Goal: Task Accomplishment & Management: Manage account settings

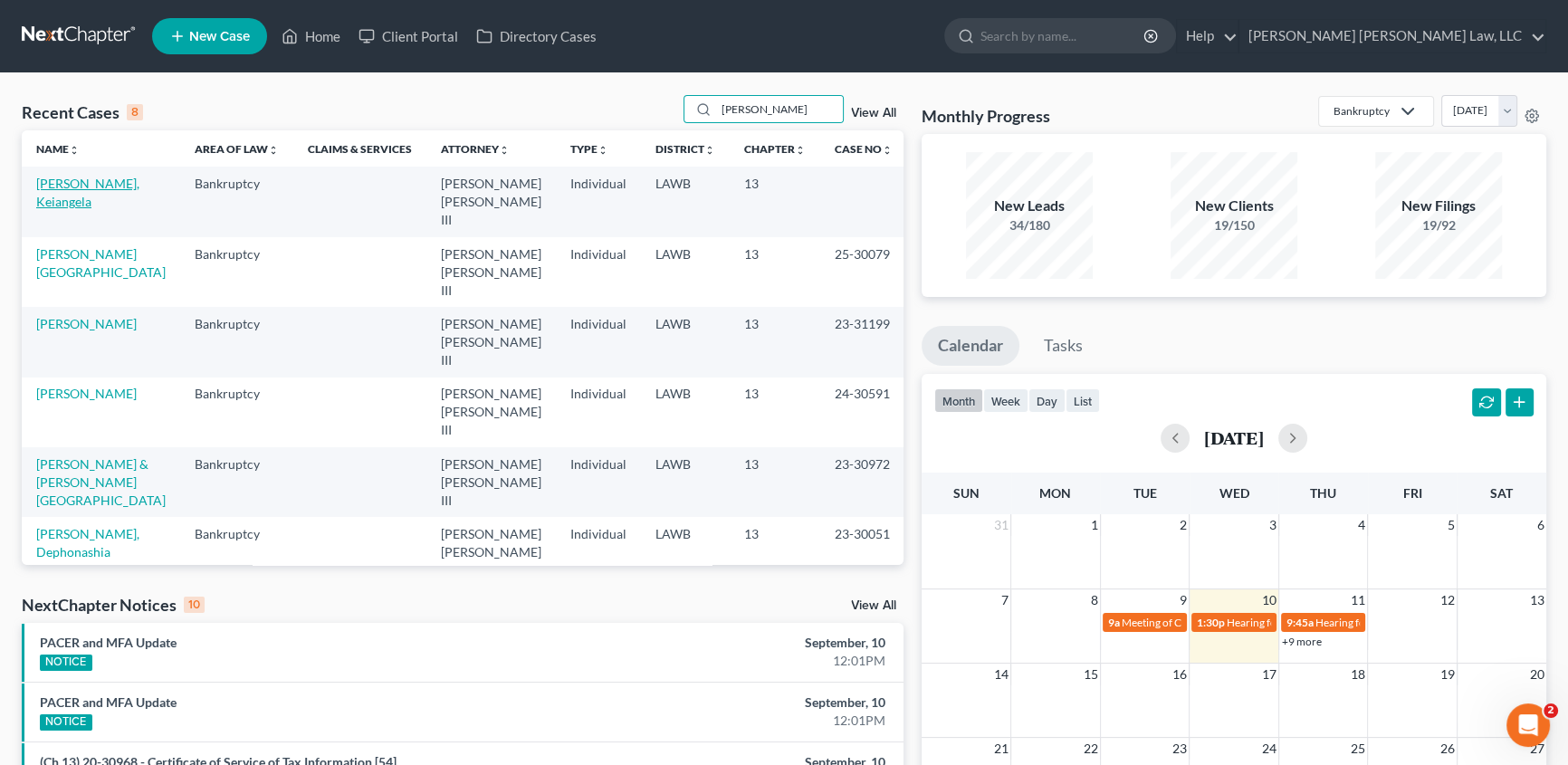
click at [81, 185] on link "[PERSON_NAME], Keiangela" at bounding box center [87, 192] width 103 height 33
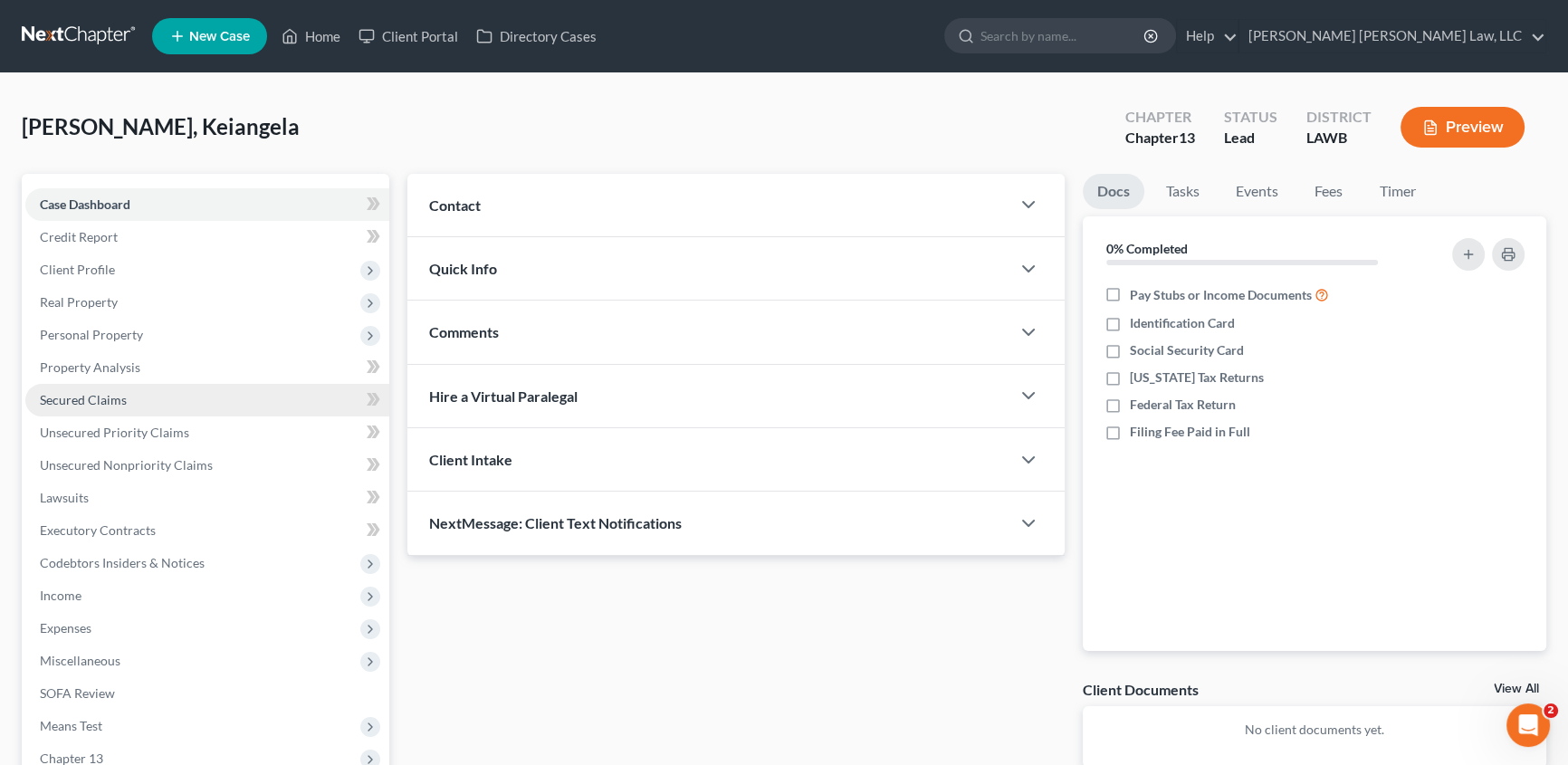
click at [78, 394] on span "Secured Claims" at bounding box center [84, 399] width 87 height 16
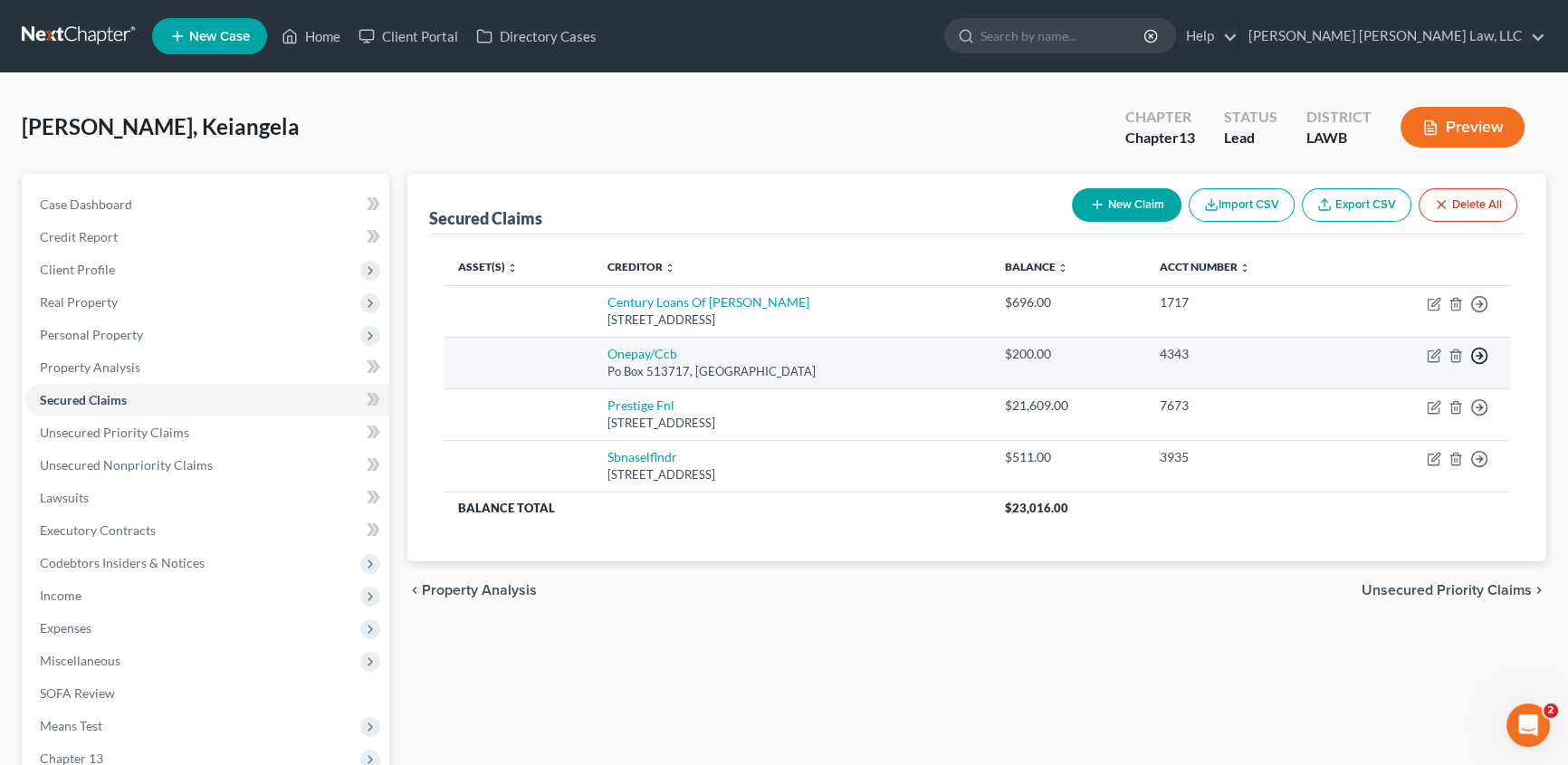
click at [1481, 357] on icon "button" at bounding box center [1479, 357] width 19 height 19
click at [1377, 401] on link "Move to F" at bounding box center [1395, 400] width 151 height 31
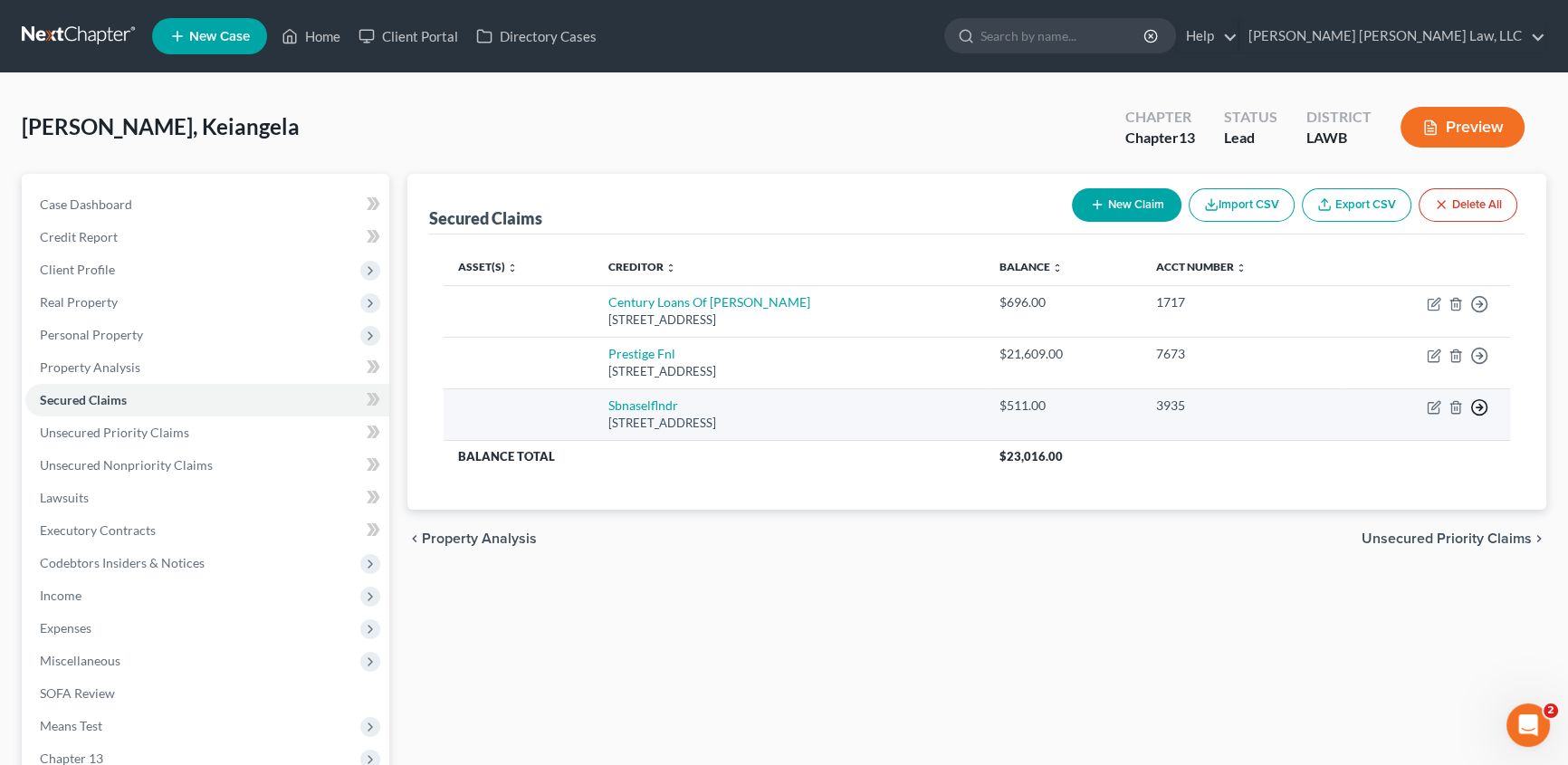
click at [1483, 407] on icon "button" at bounding box center [1479, 408] width 19 height 19
click at [1381, 449] on link "Move to F" at bounding box center [1395, 451] width 151 height 31
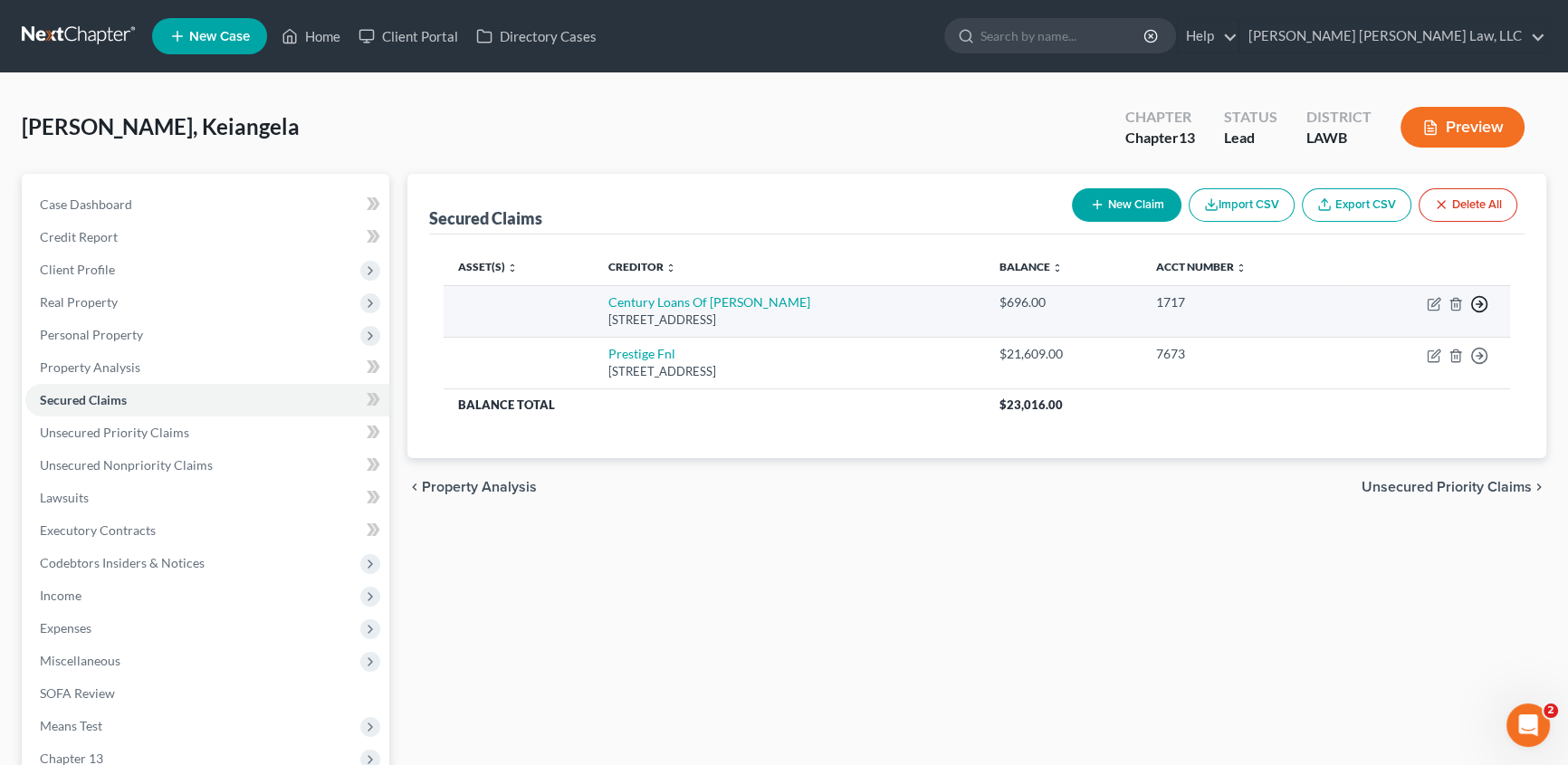
click at [1476, 299] on icon "button" at bounding box center [1479, 305] width 19 height 19
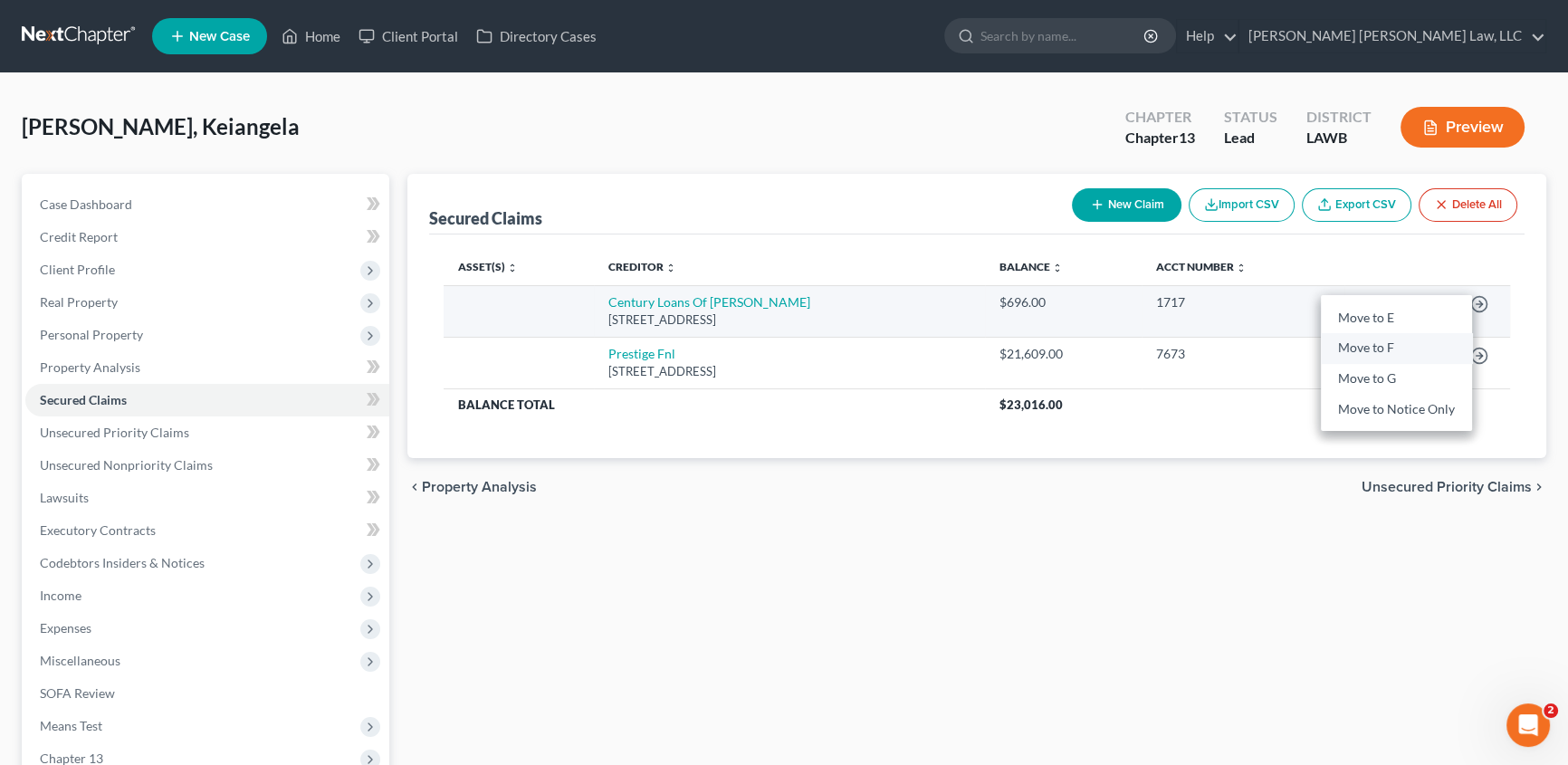
click at [1382, 354] on link "Move to F" at bounding box center [1395, 348] width 151 height 31
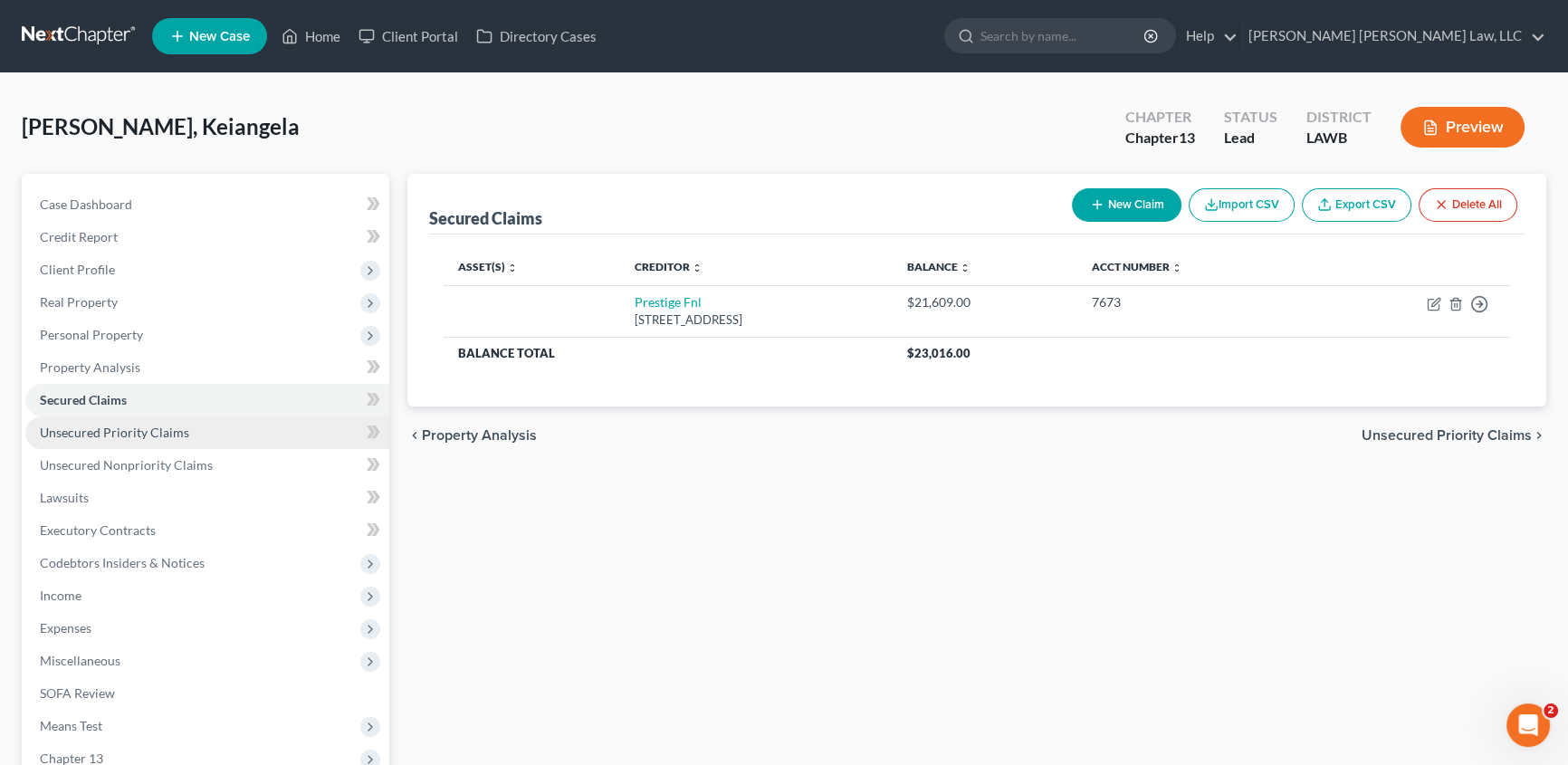
click at [78, 425] on span "Unsecured Priority Claims" at bounding box center [114, 433] width 149 height 16
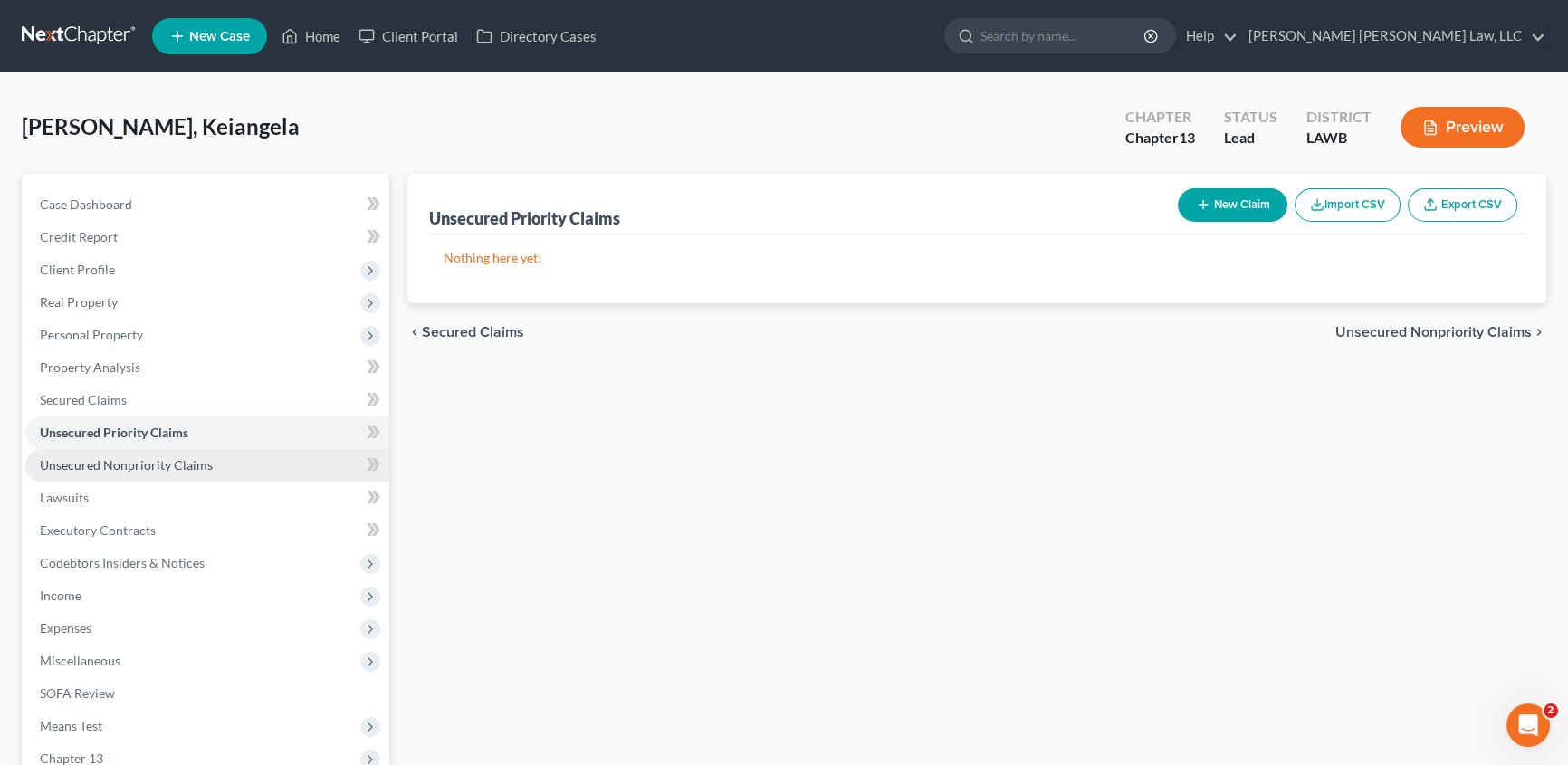
click at [70, 460] on span "Unsecured Nonpriority Claims" at bounding box center [126, 465] width 173 height 16
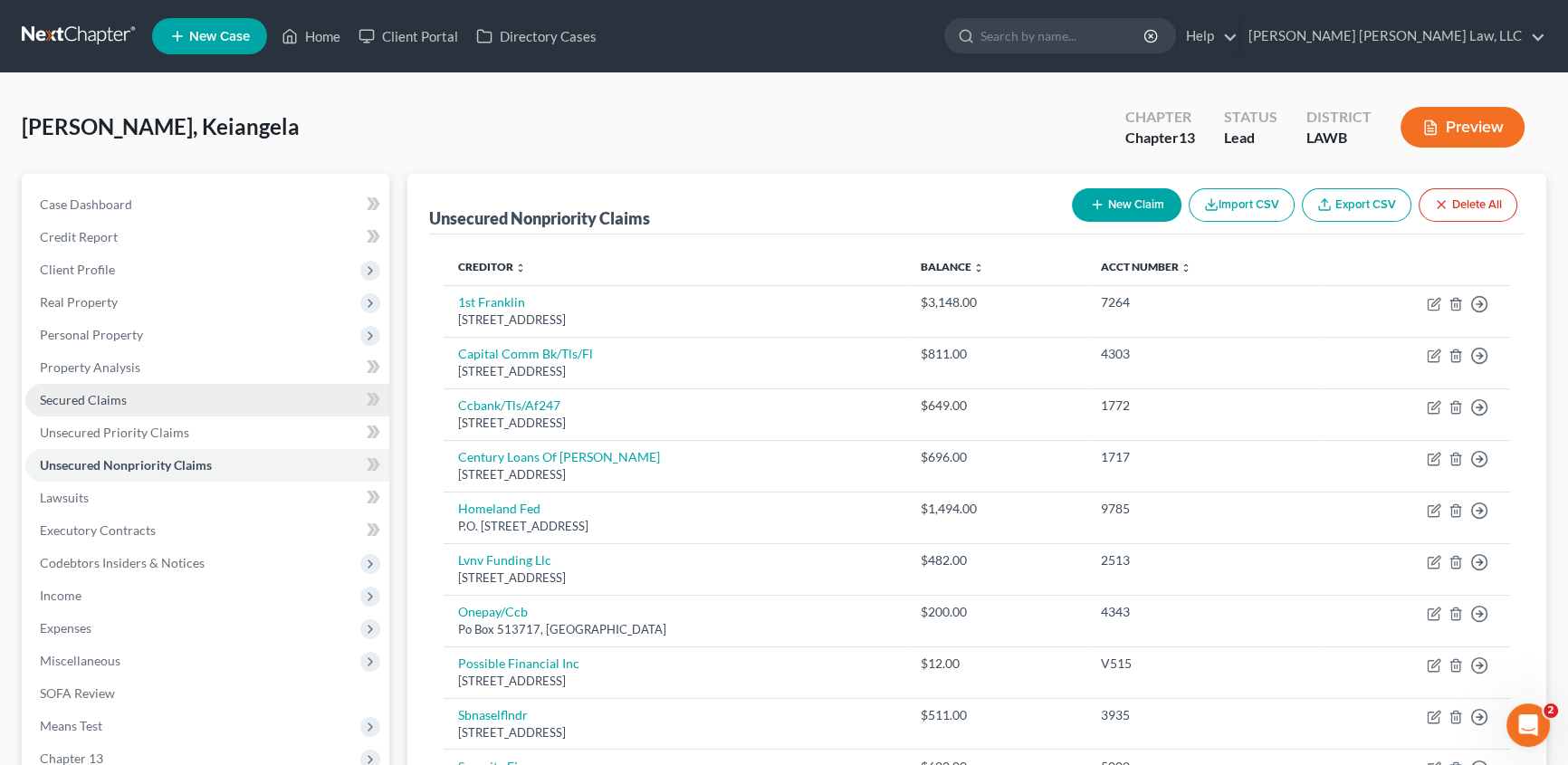
click at [72, 398] on span "Secured Claims" at bounding box center [84, 399] width 87 height 16
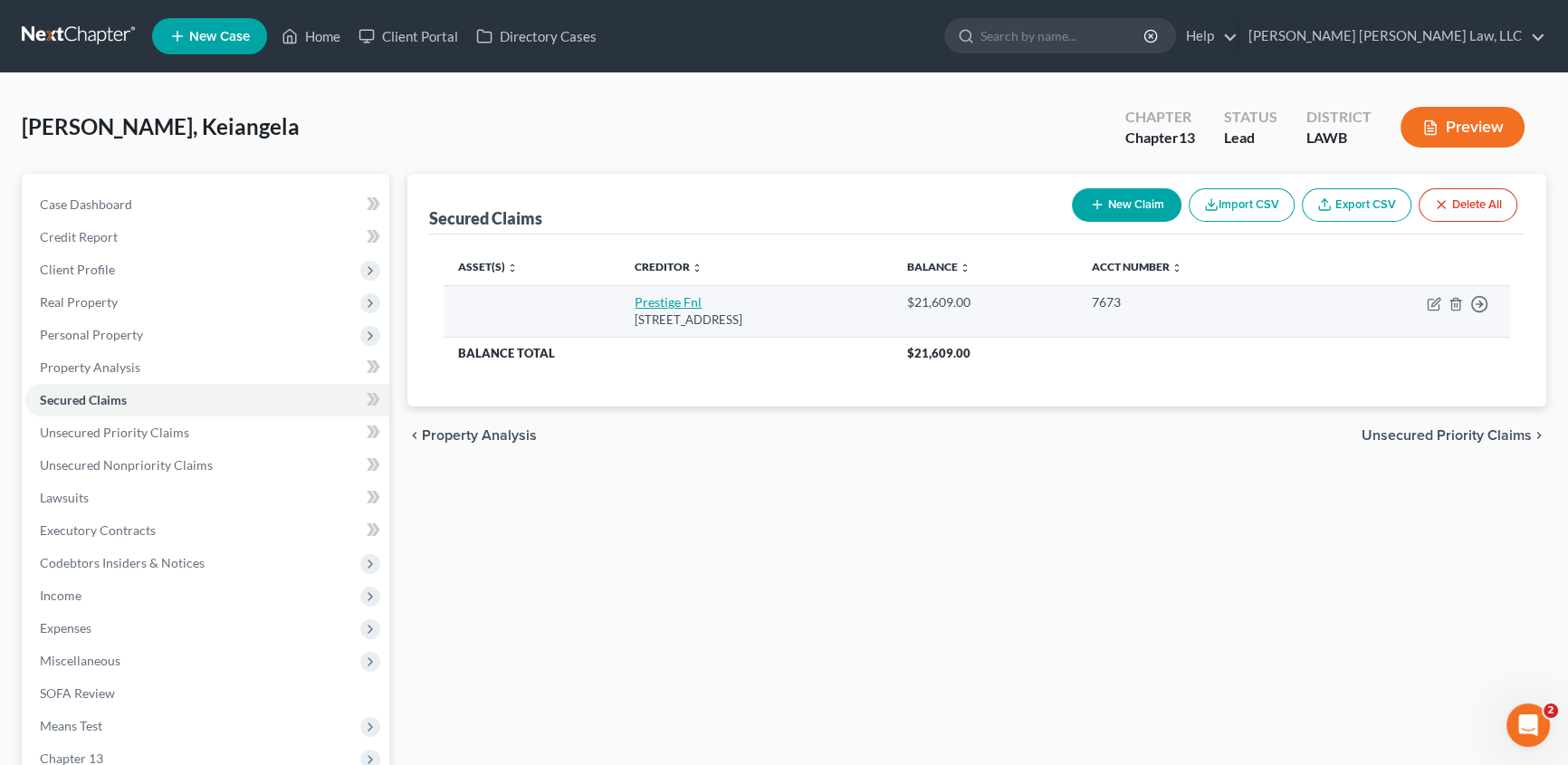
click at [640, 300] on link "Prestige Fnl" at bounding box center [668, 302] width 67 height 16
select select "46"
select select "0"
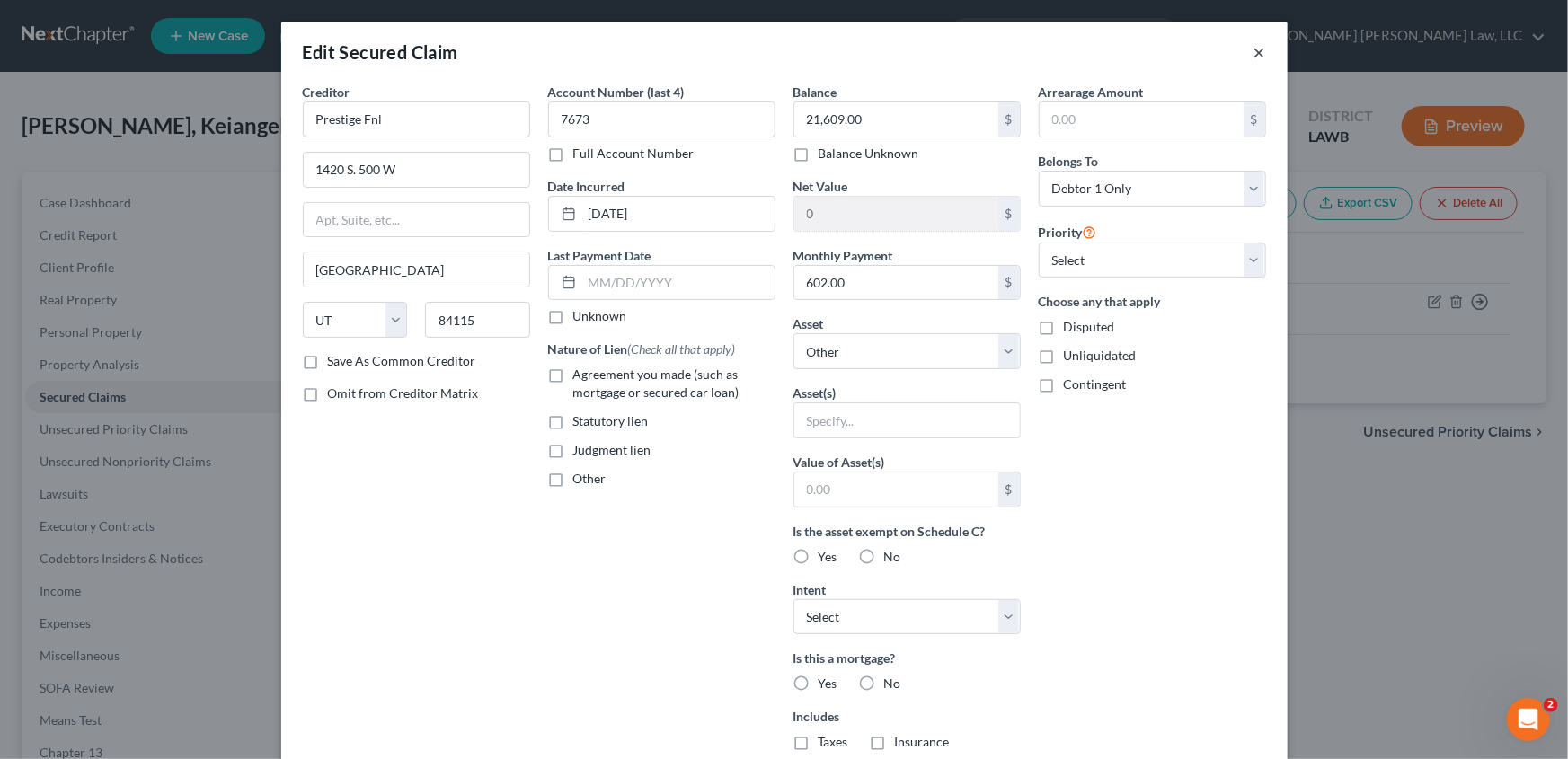
drag, startPoint x: 1255, startPoint y: 52, endPoint x: 919, endPoint y: 96, distance: 338.9
click at [1254, 52] on button "×" at bounding box center [1260, 52] width 13 height 21
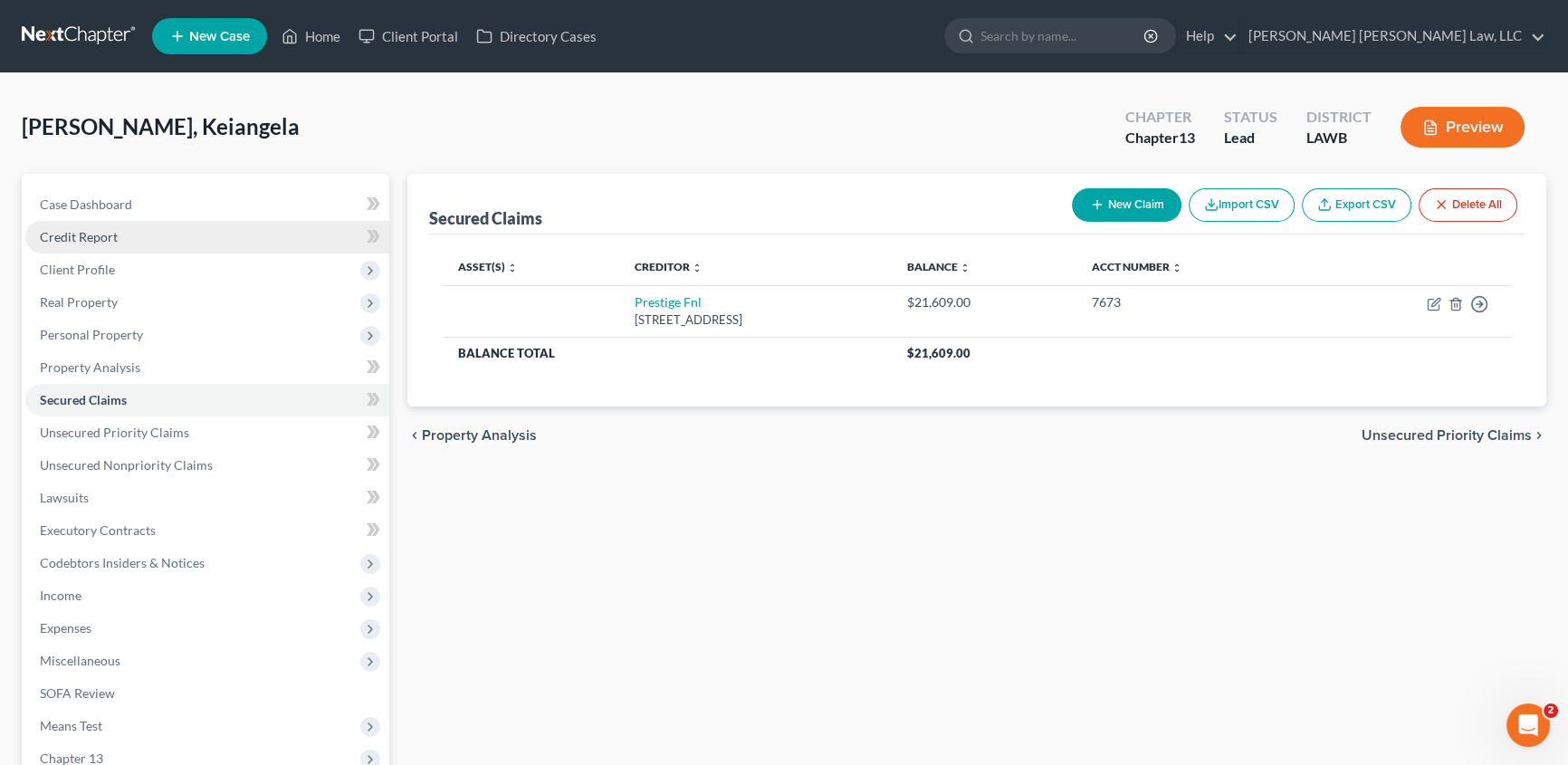
click at [87, 230] on span "Credit Report" at bounding box center [79, 237] width 78 height 16
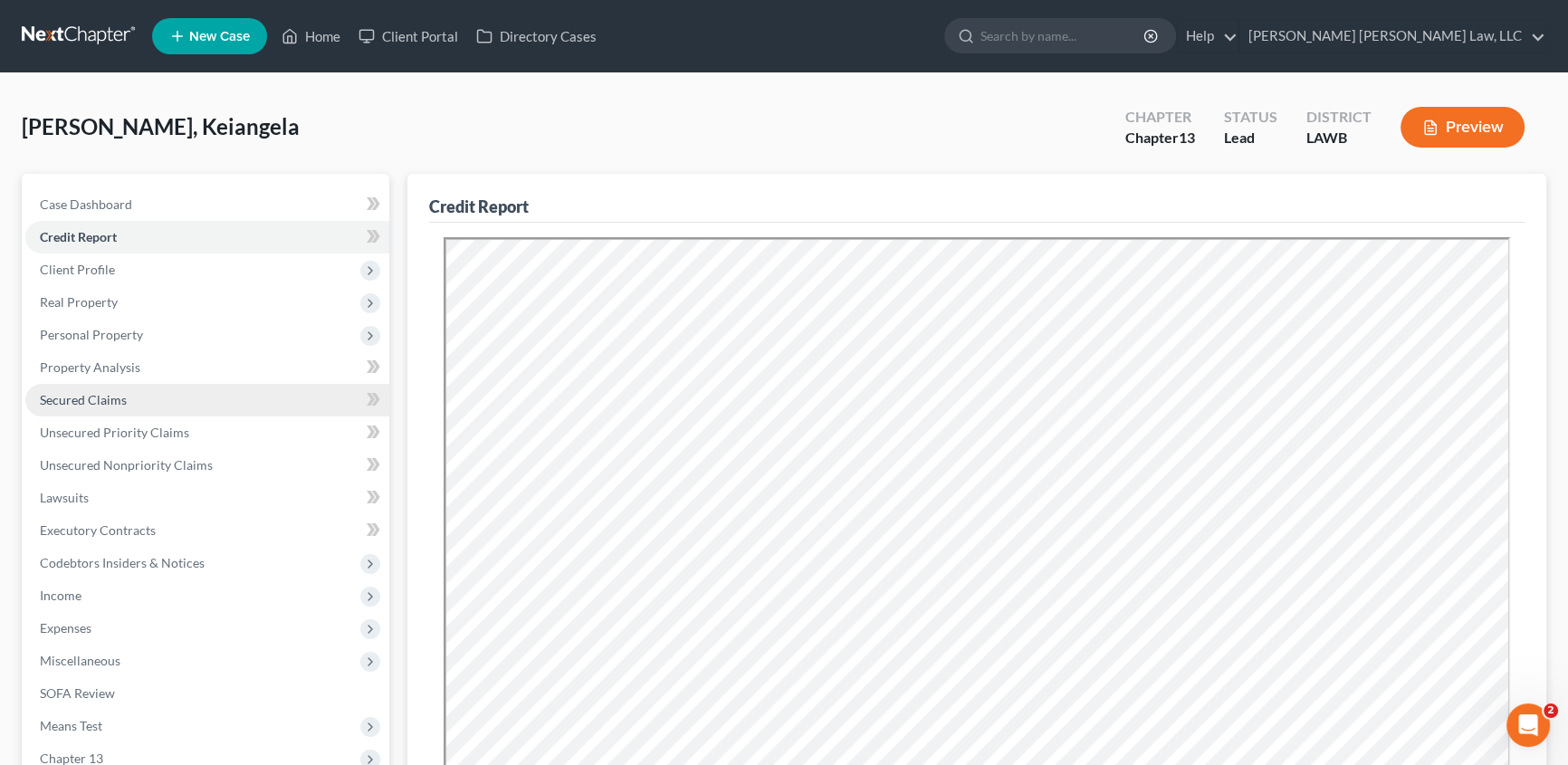
click at [84, 397] on span "Secured Claims" at bounding box center [84, 399] width 87 height 16
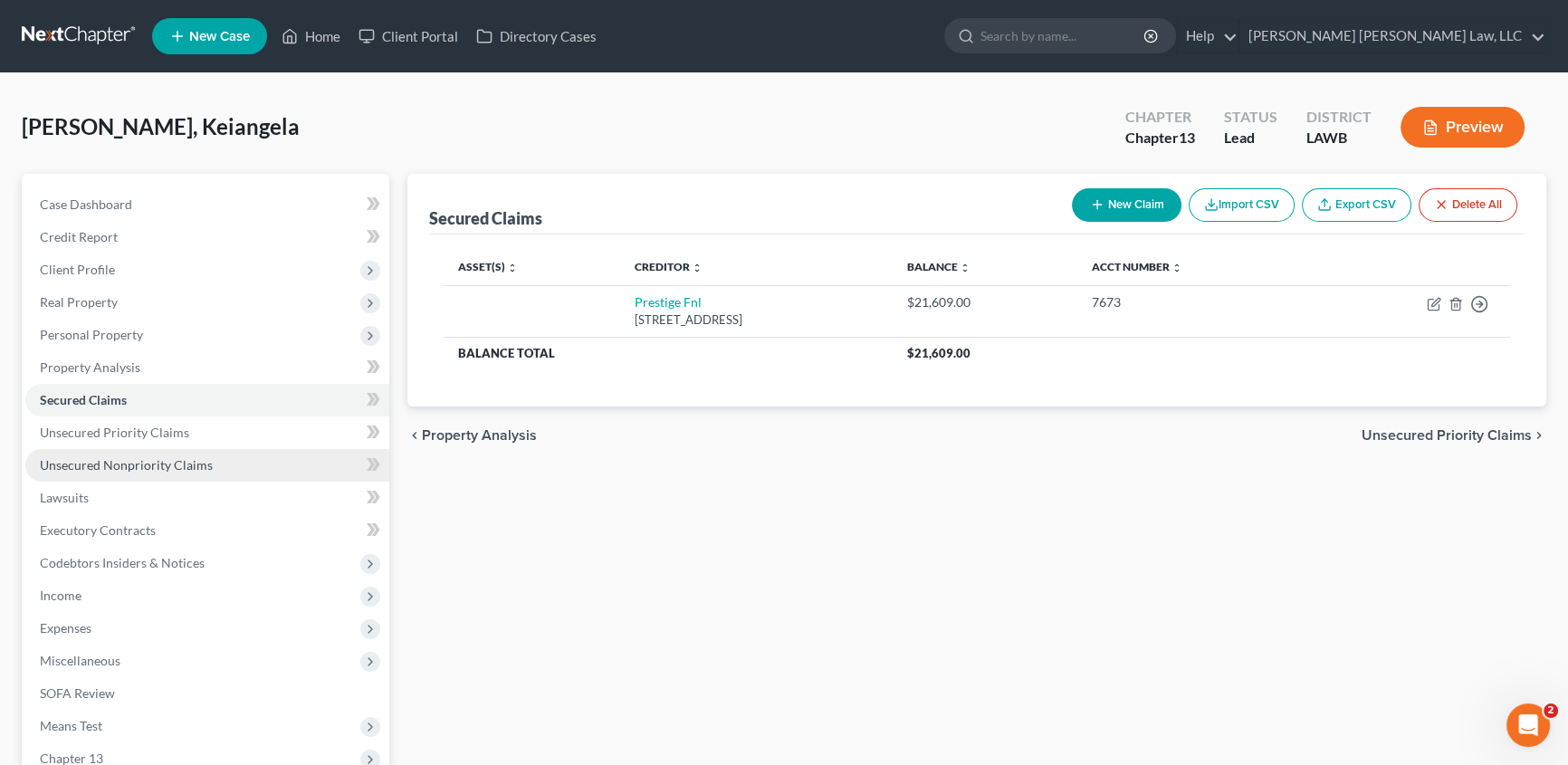
click at [98, 463] on span "Unsecured Nonpriority Claims" at bounding box center [126, 465] width 173 height 16
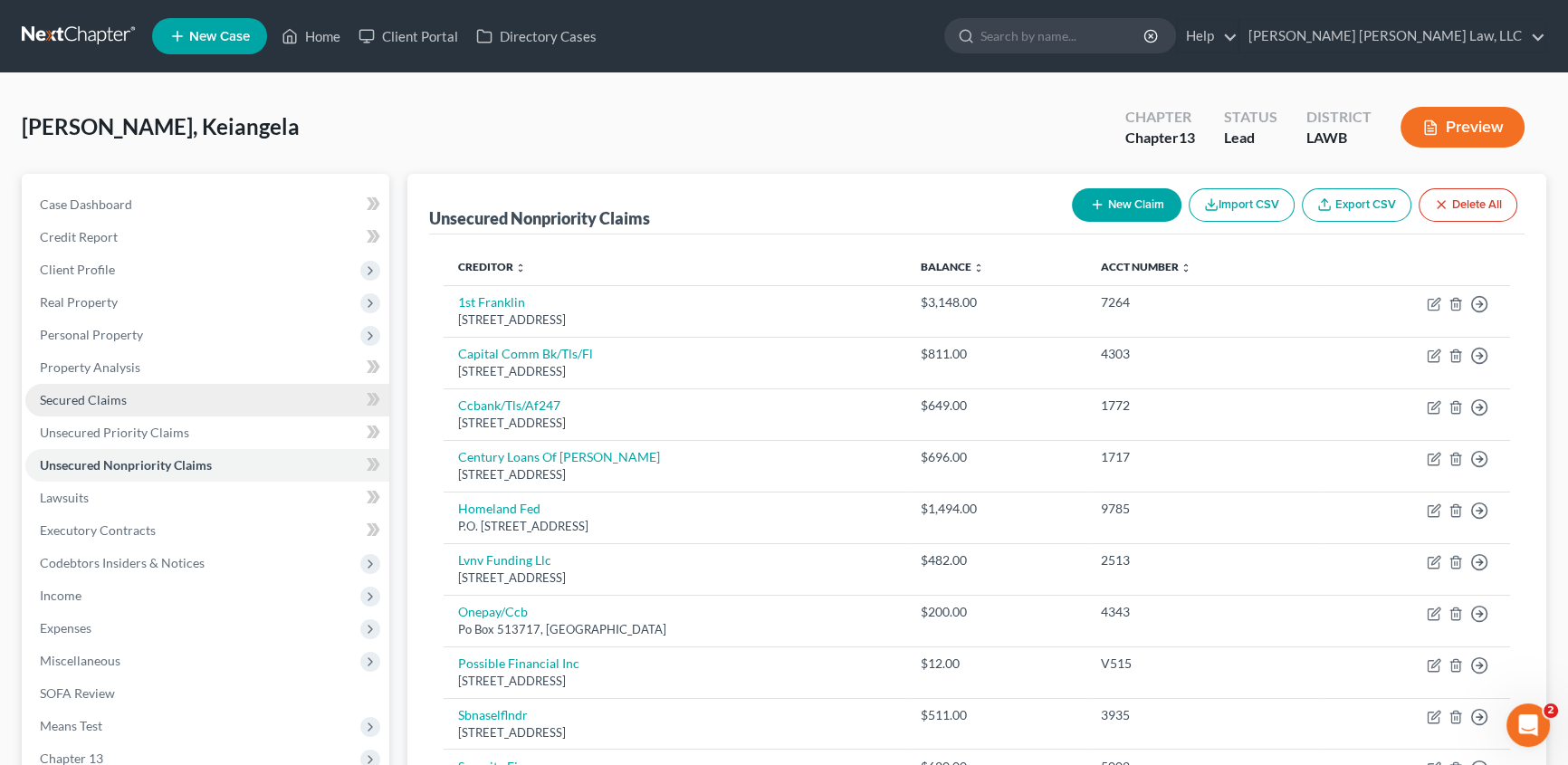
drag, startPoint x: 84, startPoint y: 394, endPoint x: 338, endPoint y: 380, distance: 254.4
click at [86, 393] on span "Secured Claims" at bounding box center [84, 399] width 87 height 16
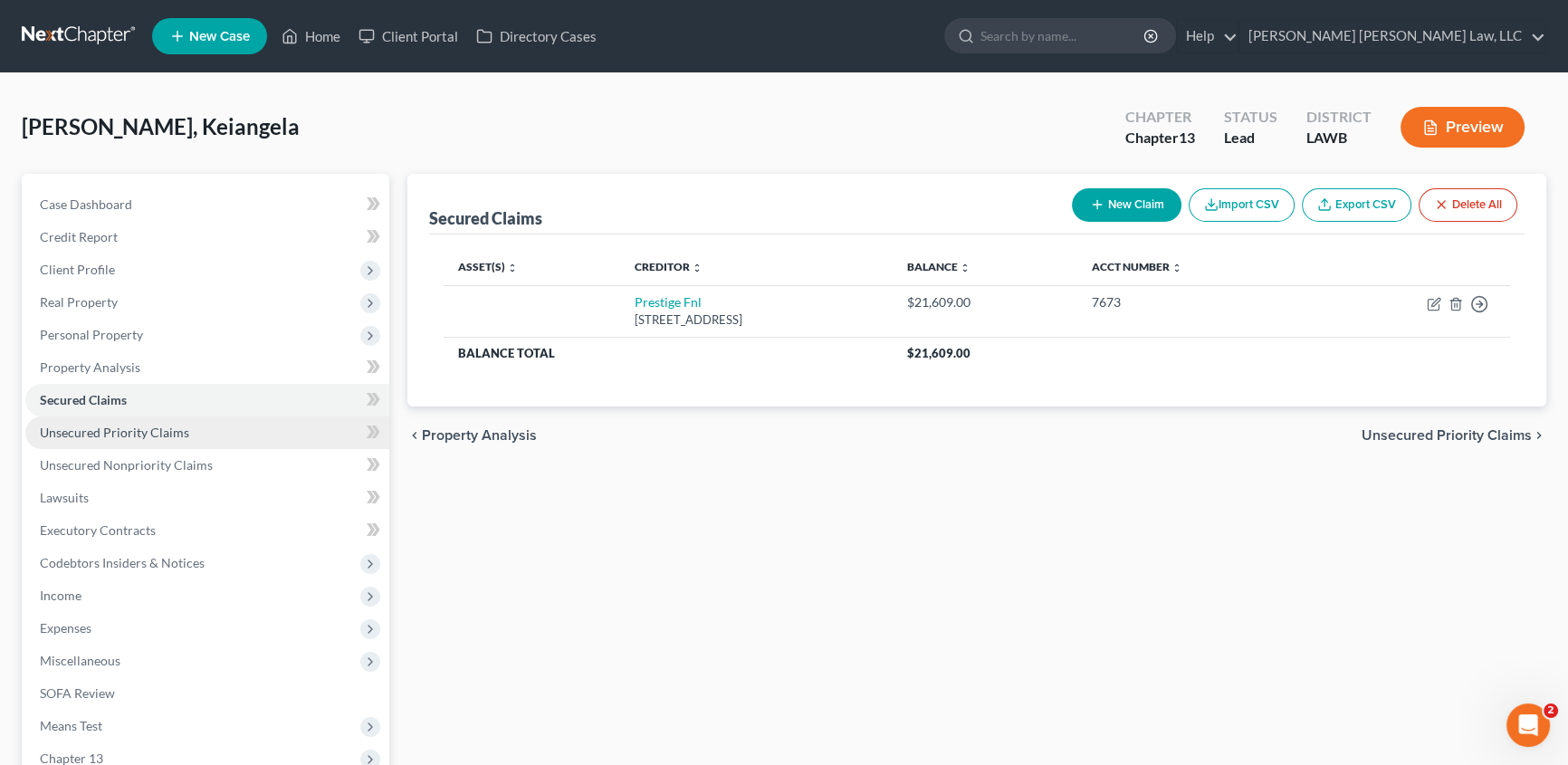
click at [75, 429] on span "Unsecured Priority Claims" at bounding box center [114, 433] width 149 height 16
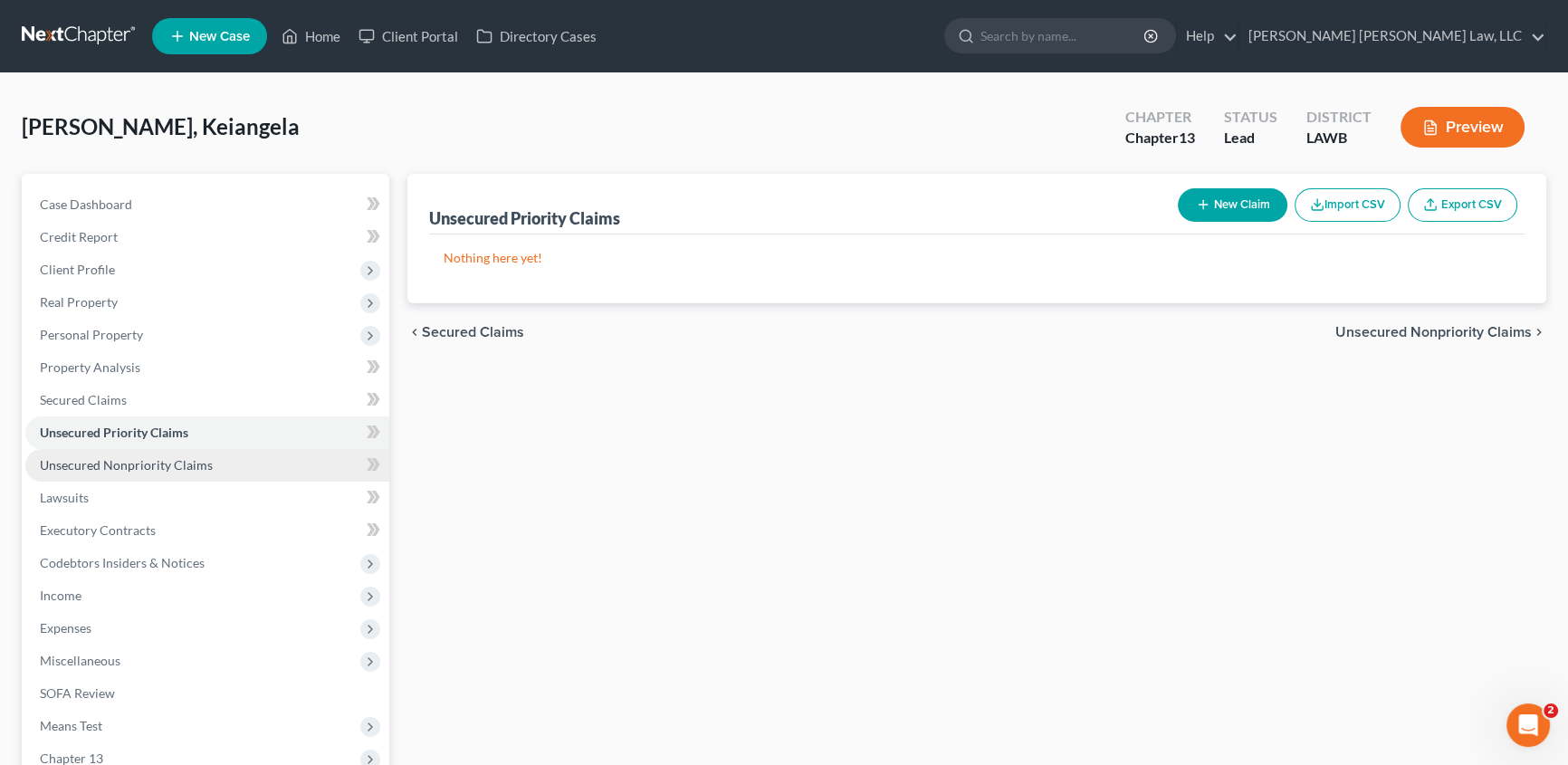
drag, startPoint x: 67, startPoint y: 462, endPoint x: 355, endPoint y: 448, distance: 288.3
click at [67, 462] on span "Unsecured Nonpriority Claims" at bounding box center [126, 465] width 173 height 16
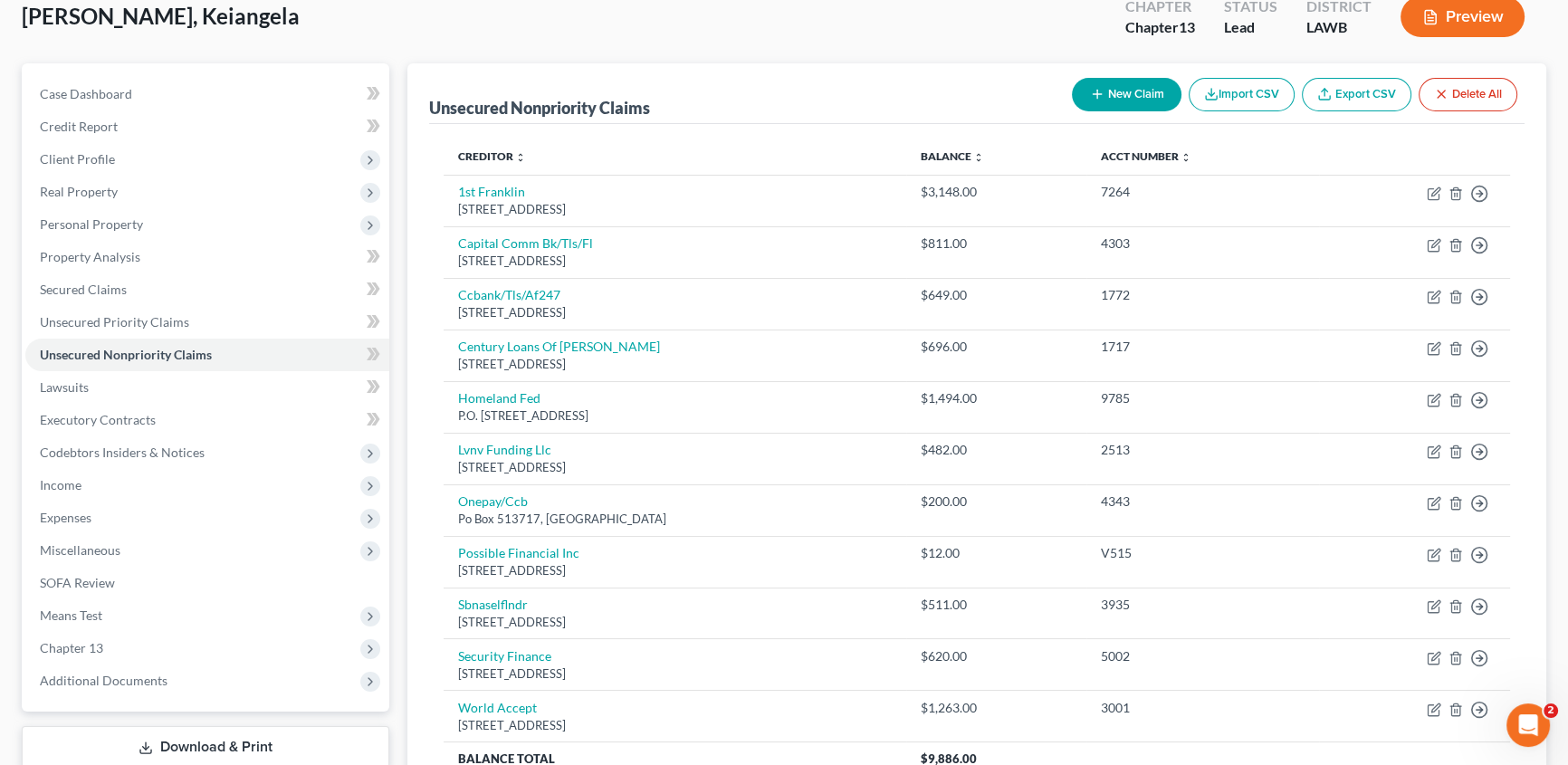
scroll to position [82, 0]
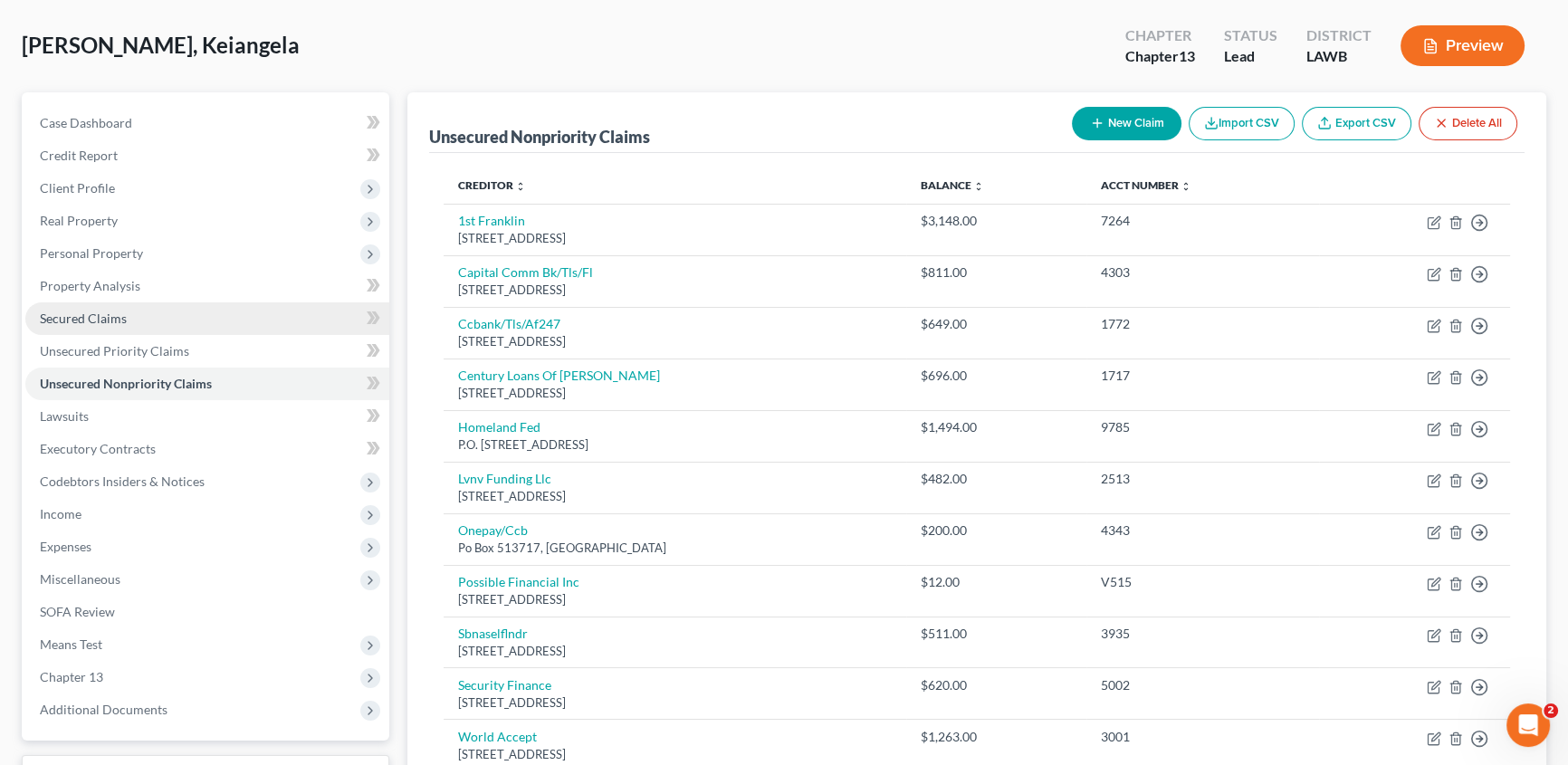
click at [96, 318] on span "Secured Claims" at bounding box center [84, 318] width 87 height 16
